Goal: Navigation & Orientation: Find specific page/section

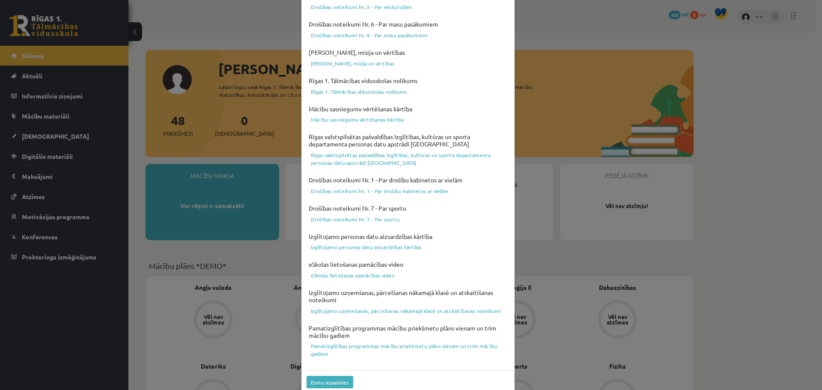
scroll to position [227, 0]
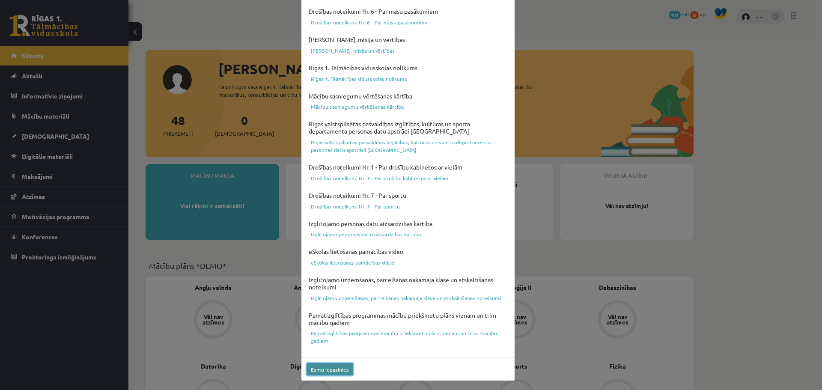
click at [332, 372] on button "Esmu iepazinies" at bounding box center [329, 369] width 47 height 12
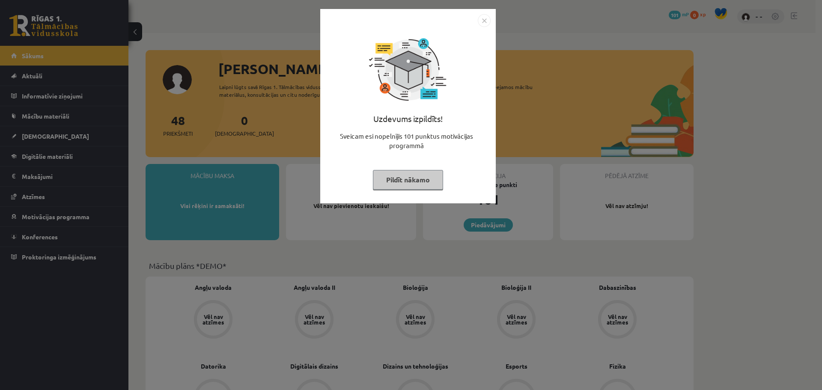
click at [417, 183] on button "Pildīt nākamo" at bounding box center [408, 180] width 70 height 20
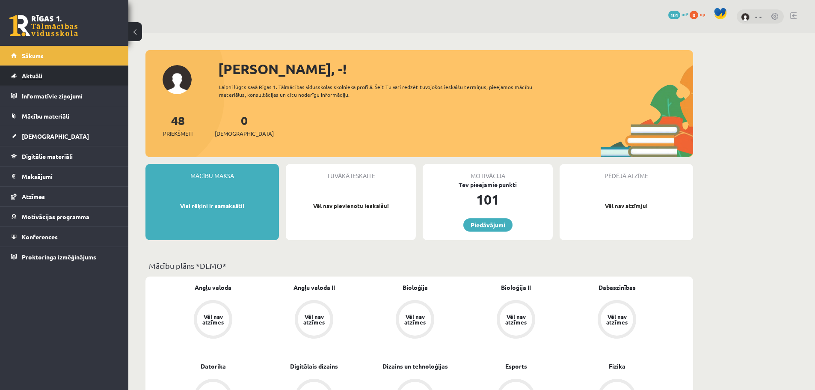
click at [63, 80] on link "Aktuāli" at bounding box center [64, 76] width 107 height 20
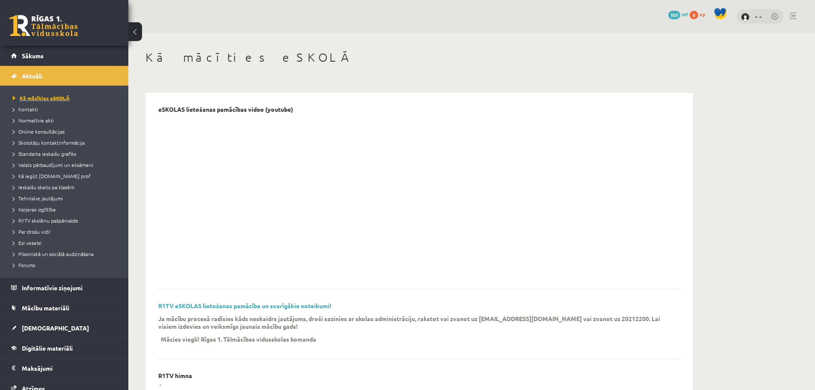
click at [62, 95] on span "Kā mācīties eSKOLĀ" at bounding box center [41, 98] width 57 height 7
click at [45, 308] on span "Mācību materiāli" at bounding box center [45, 308] width 47 height 8
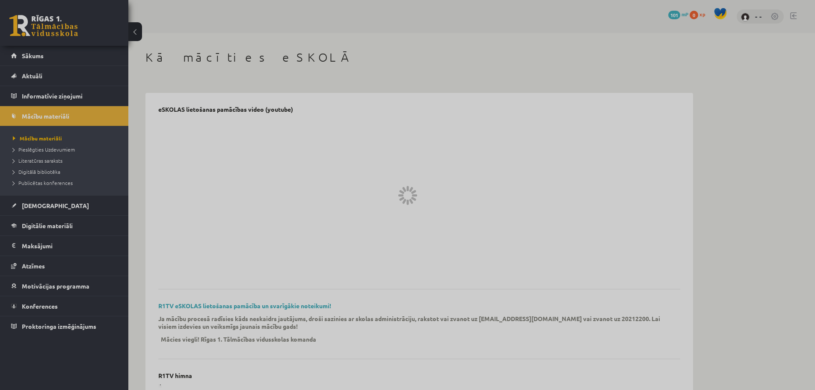
click at [39, 246] on div at bounding box center [407, 195] width 815 height 390
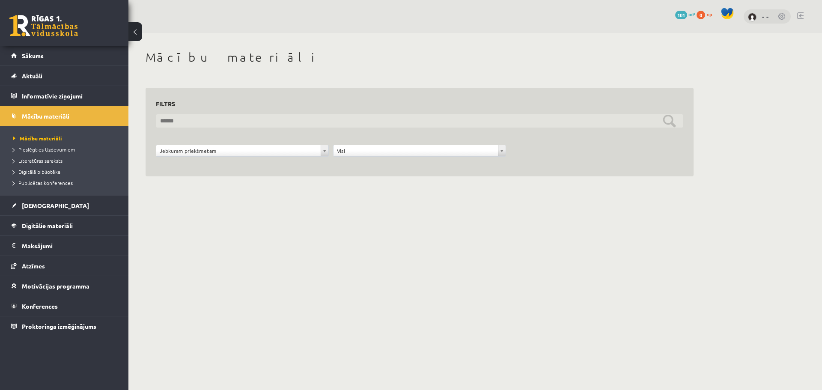
click at [192, 122] on input "text" at bounding box center [419, 120] width 527 height 13
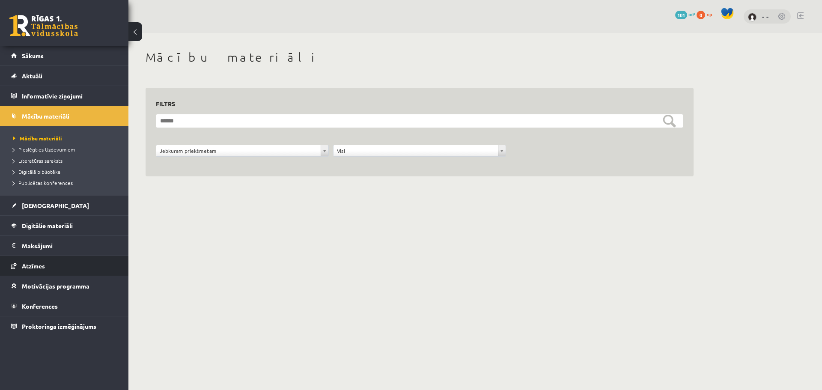
click at [41, 268] on span "Atzīmes" at bounding box center [33, 266] width 23 height 8
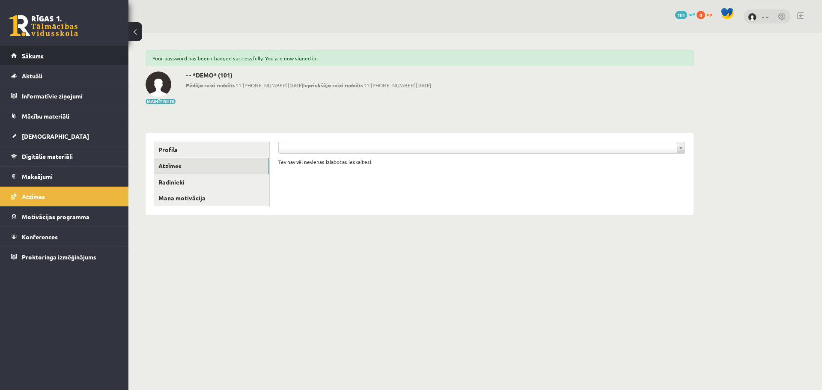
click at [65, 59] on link "Sākums" at bounding box center [64, 56] width 107 height 20
